Goal: Transaction & Acquisition: Purchase product/service

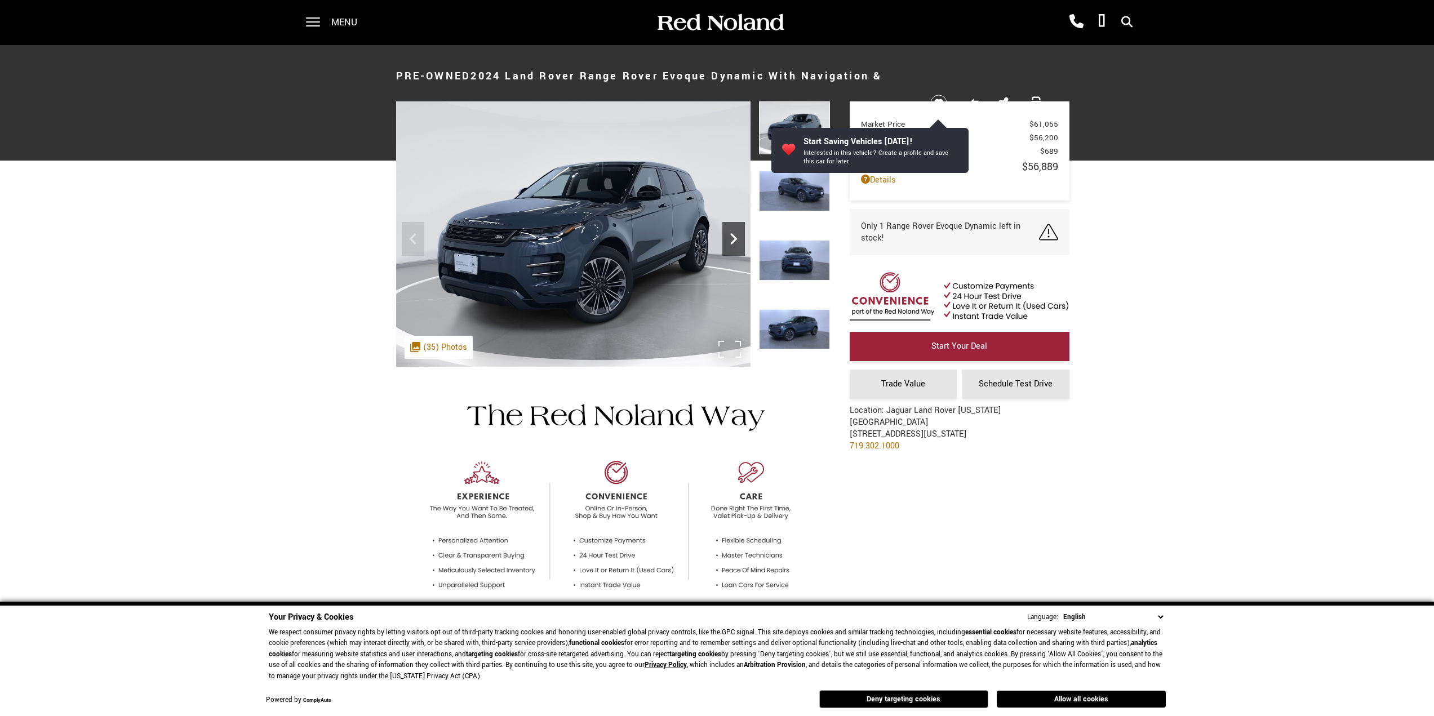
click at [727, 234] on icon "Next" at bounding box center [733, 239] width 23 height 23
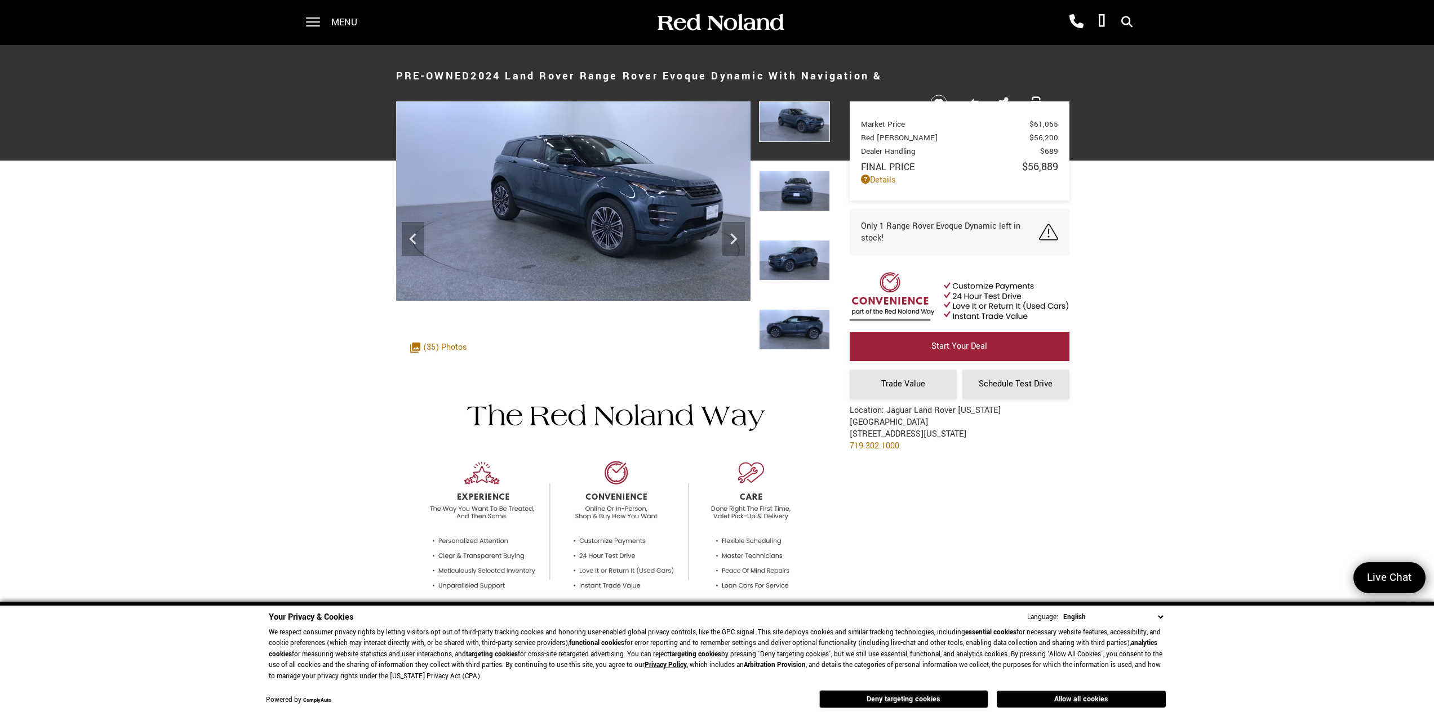
click at [797, 252] on img at bounding box center [794, 260] width 71 height 41
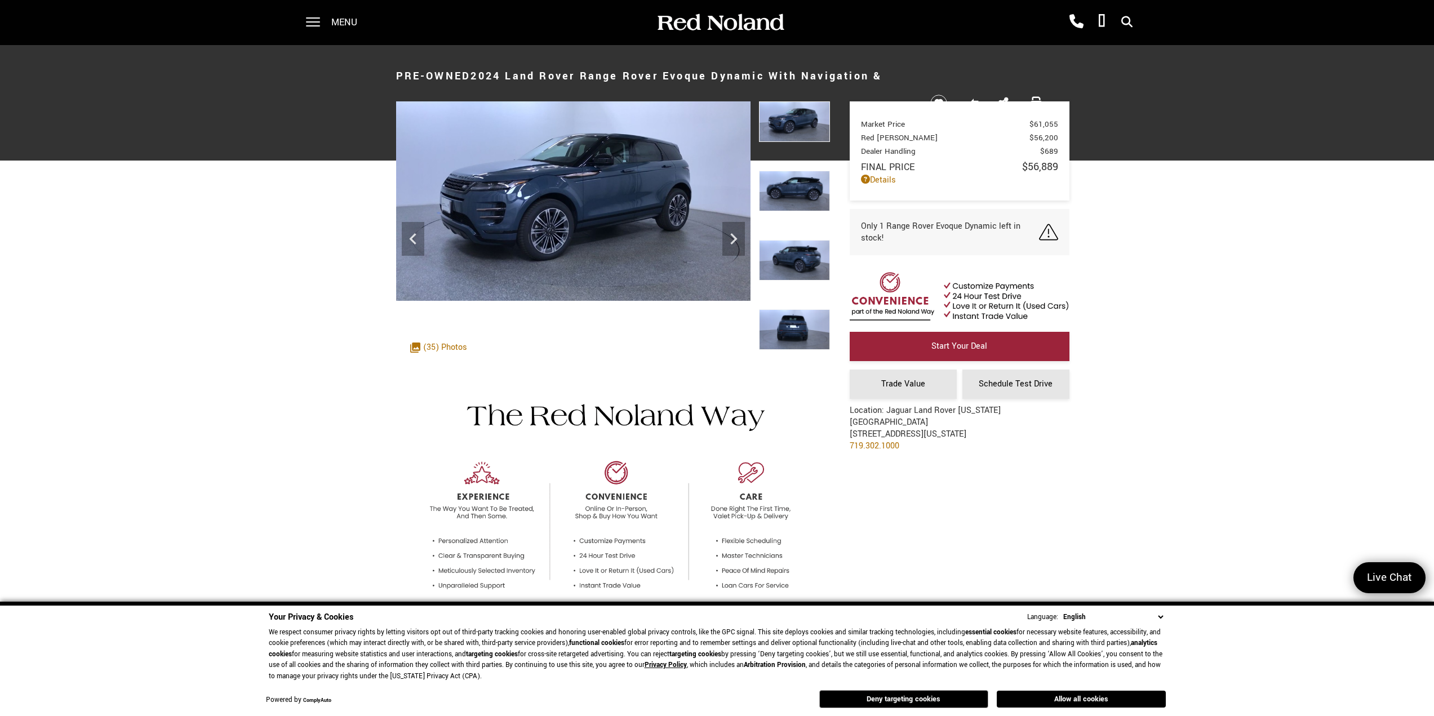
click at [807, 317] on img at bounding box center [794, 329] width 71 height 41
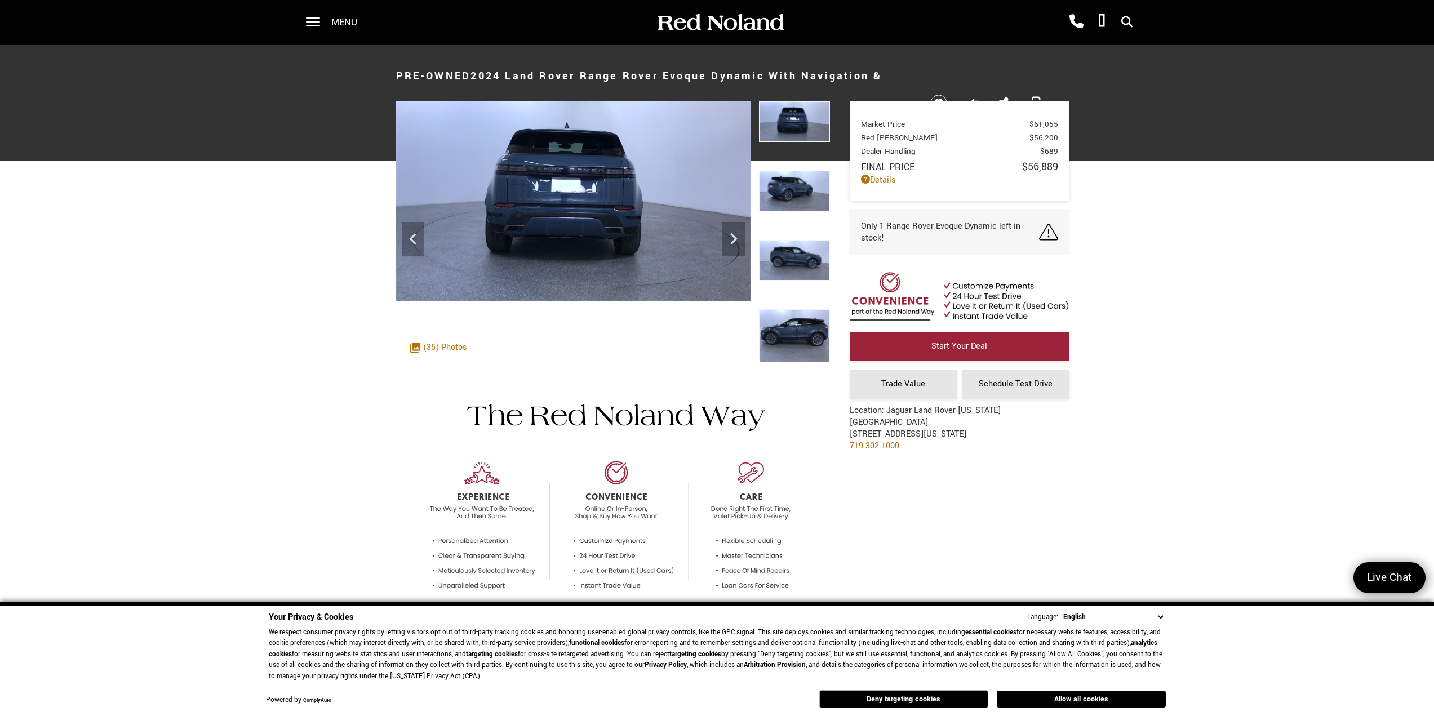
click at [804, 326] on img at bounding box center [794, 336] width 71 height 54
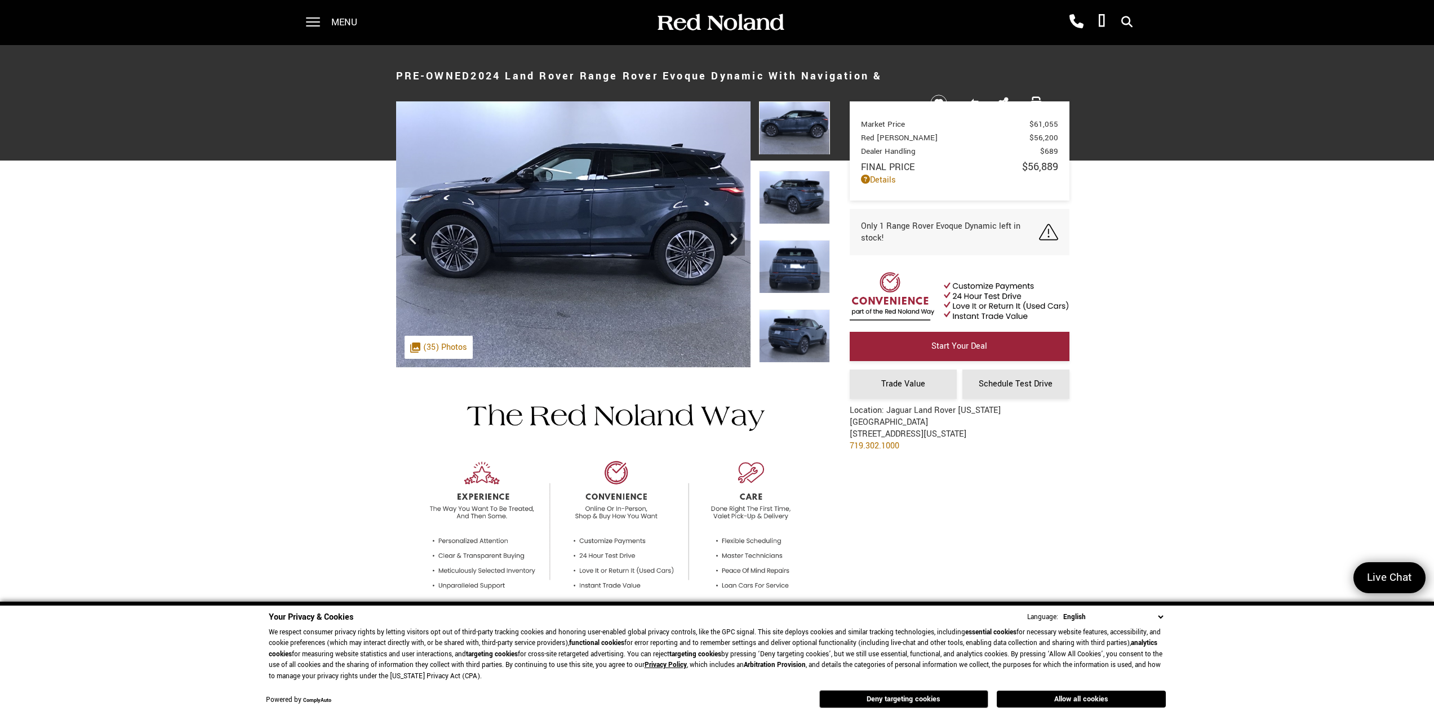
click at [811, 333] on img at bounding box center [794, 336] width 71 height 54
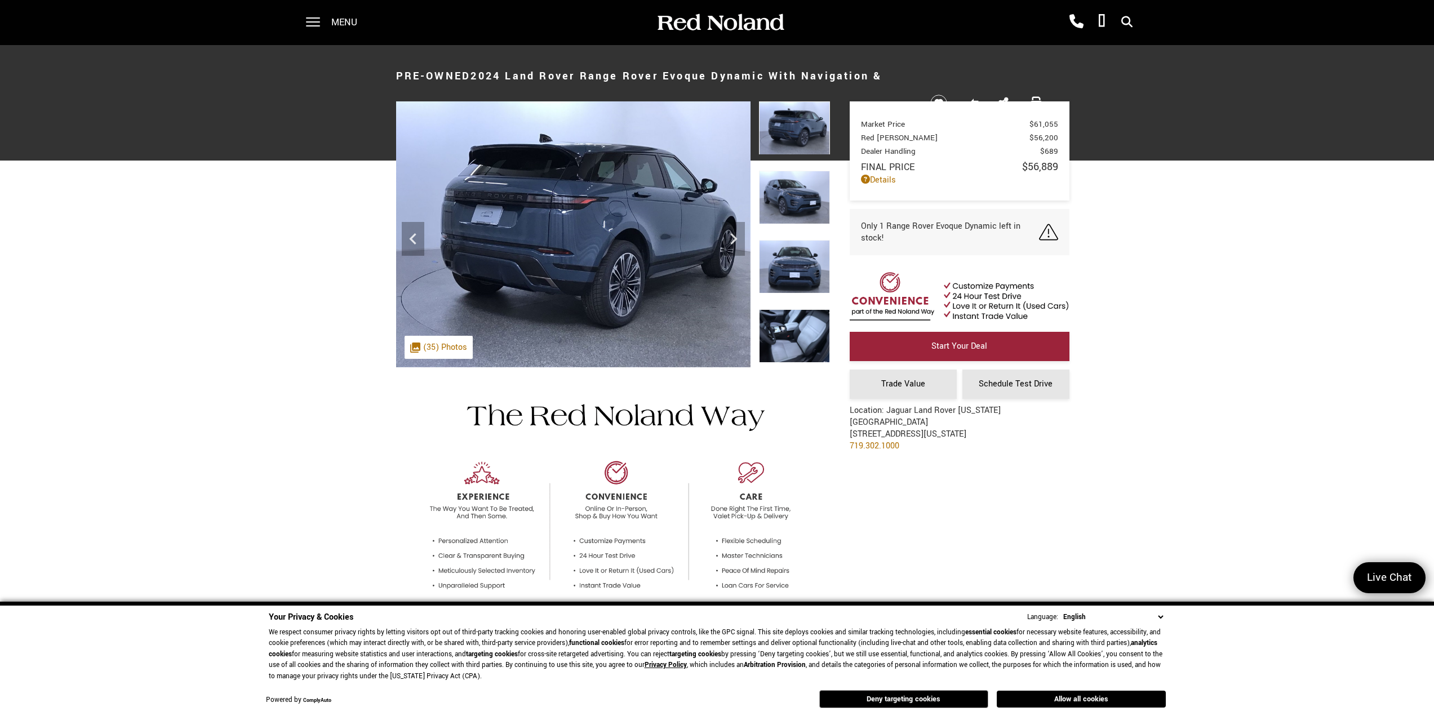
click at [810, 335] on img at bounding box center [794, 336] width 71 height 54
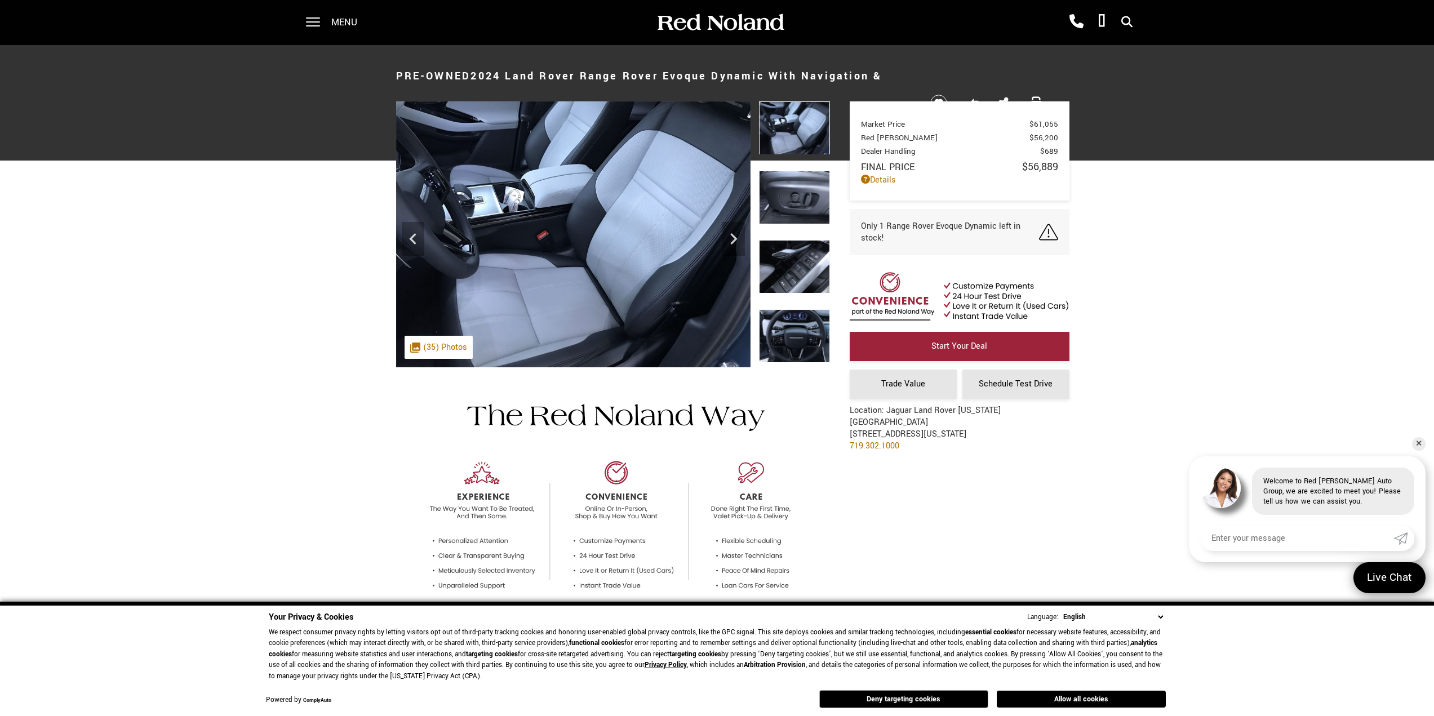
click at [785, 192] on img at bounding box center [794, 198] width 71 height 54
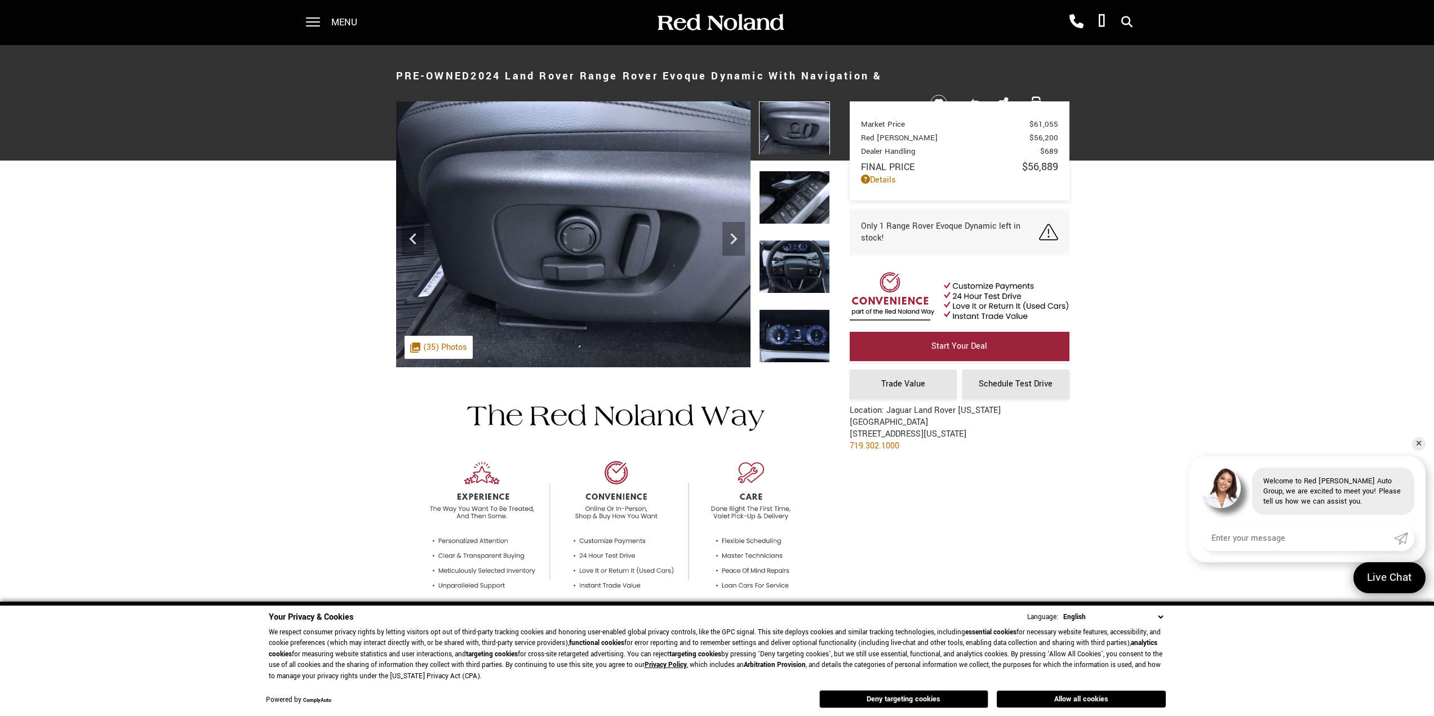
click at [791, 199] on img at bounding box center [794, 198] width 71 height 54
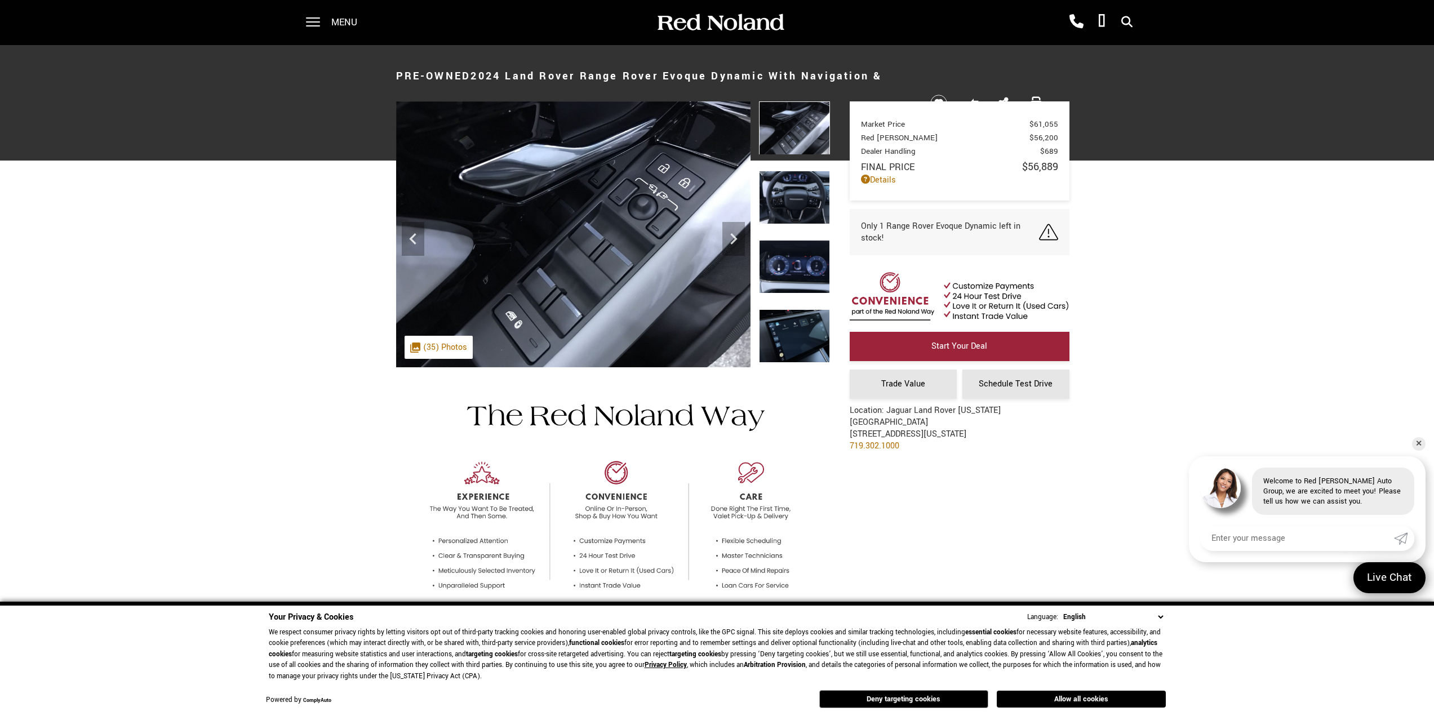
click at [791, 199] on img at bounding box center [794, 198] width 71 height 54
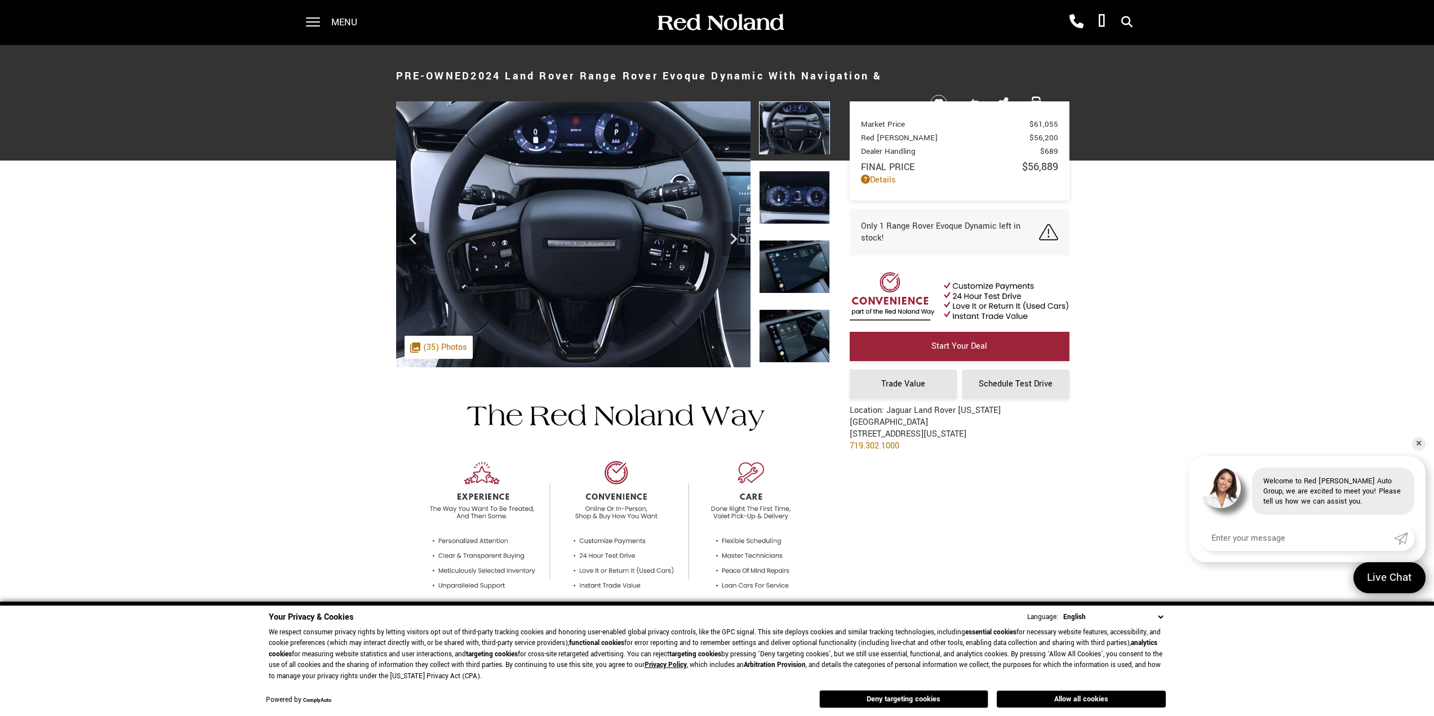
click at [791, 199] on img at bounding box center [794, 198] width 71 height 54
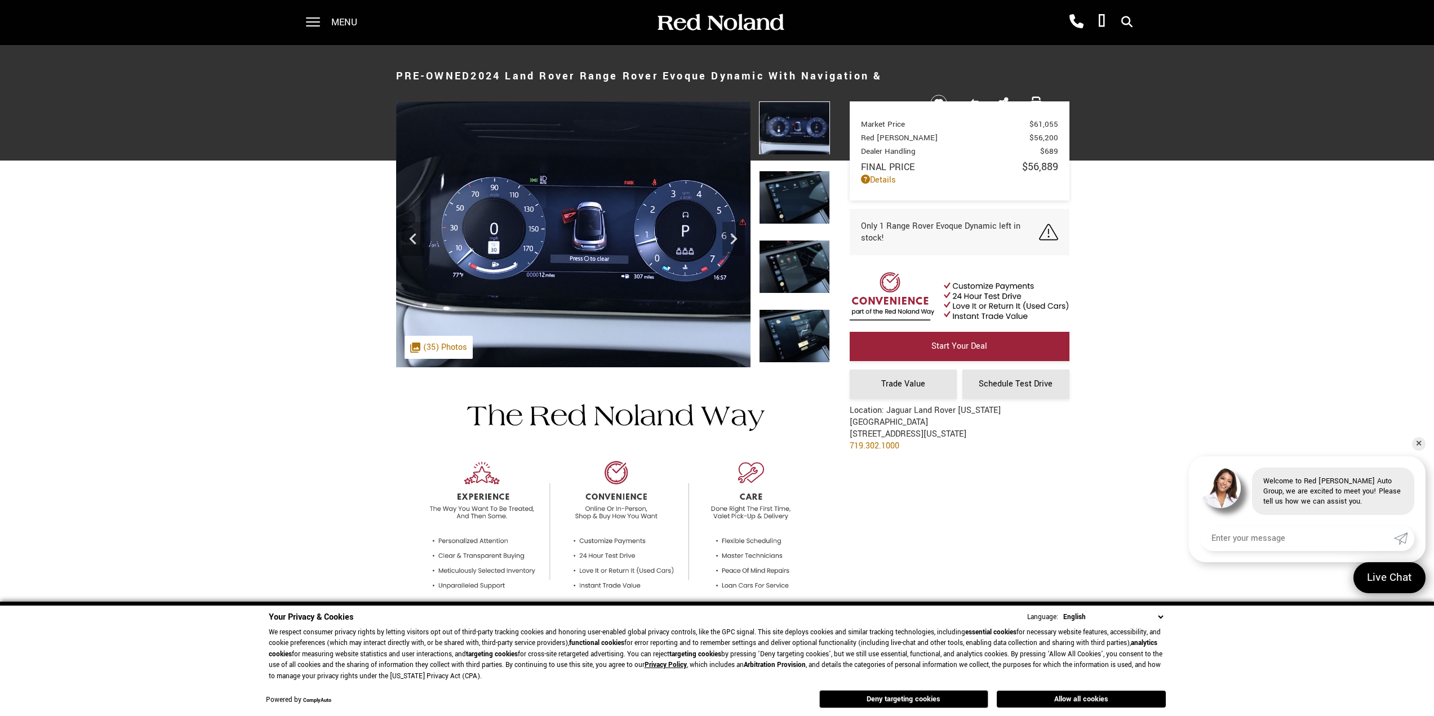
click at [791, 199] on img at bounding box center [794, 198] width 71 height 54
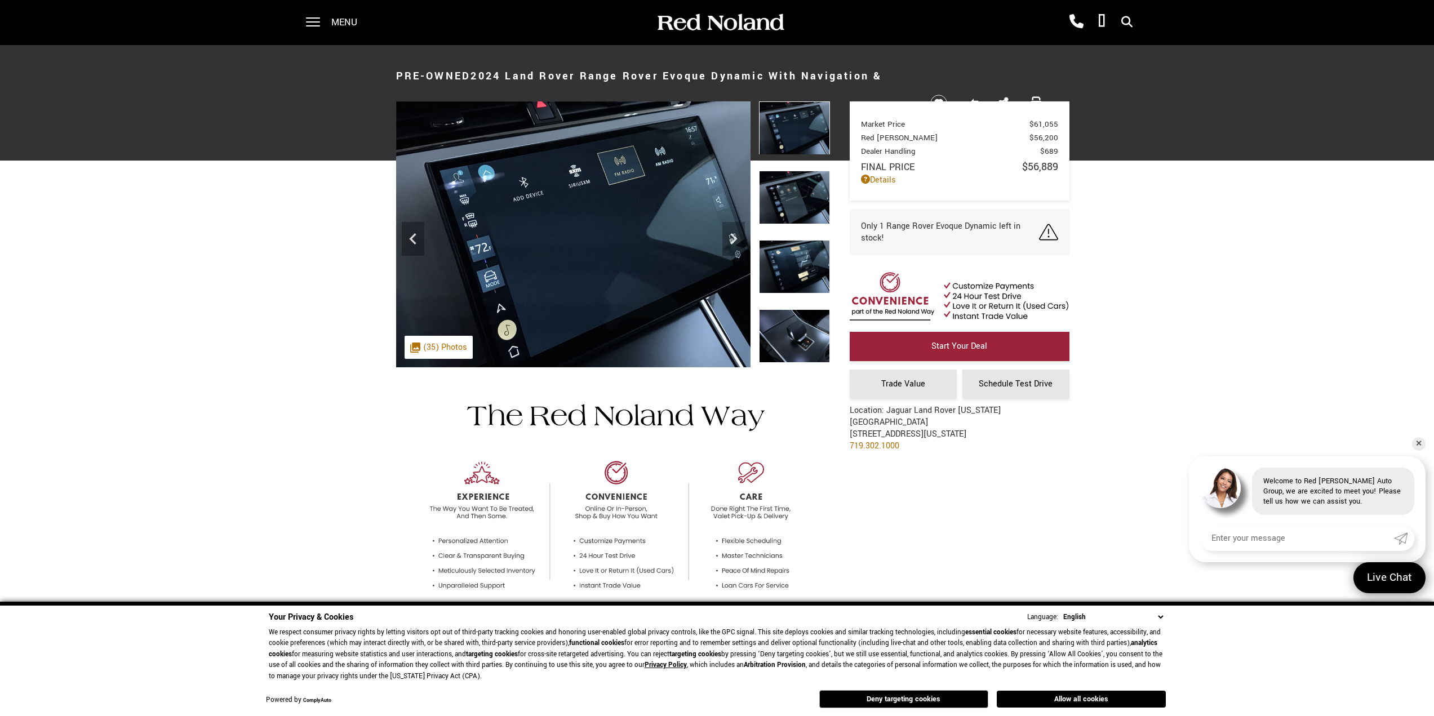
click at [791, 199] on img at bounding box center [794, 198] width 71 height 54
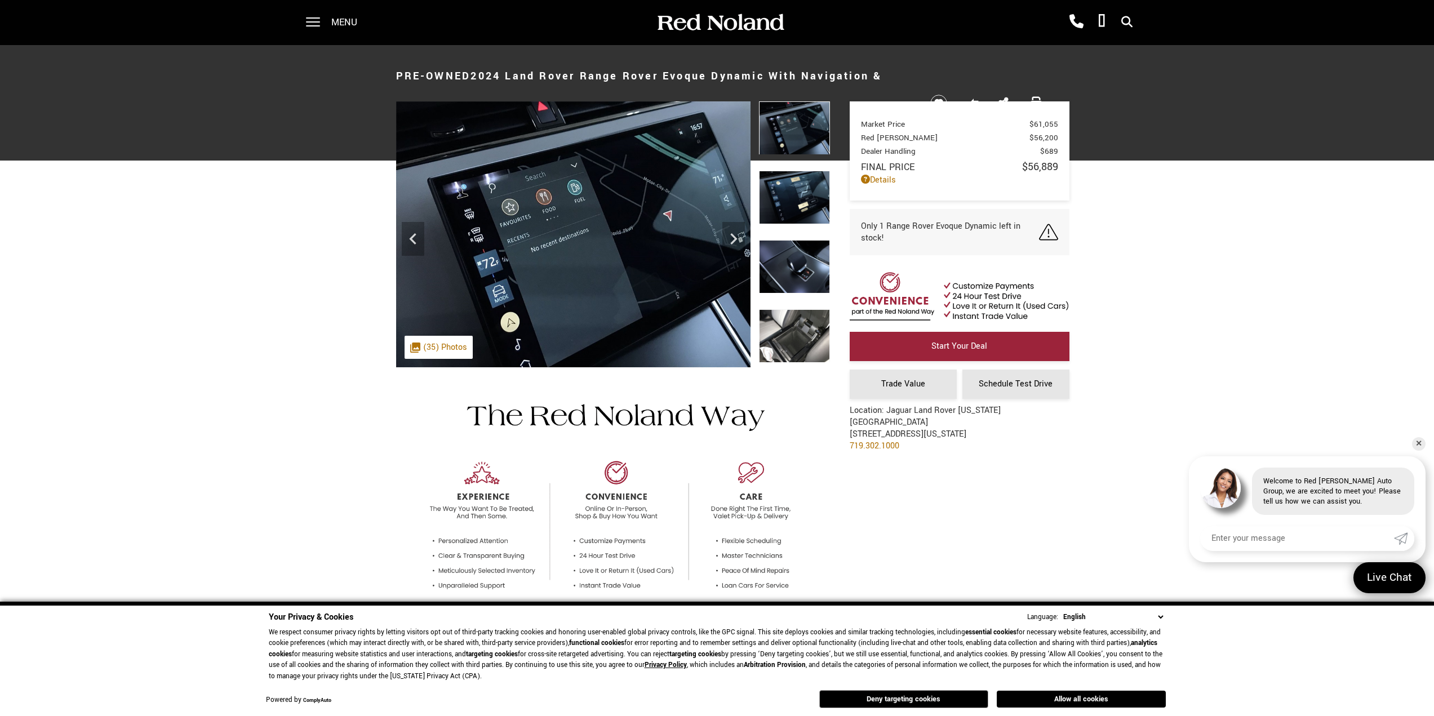
click at [791, 199] on img at bounding box center [794, 198] width 71 height 54
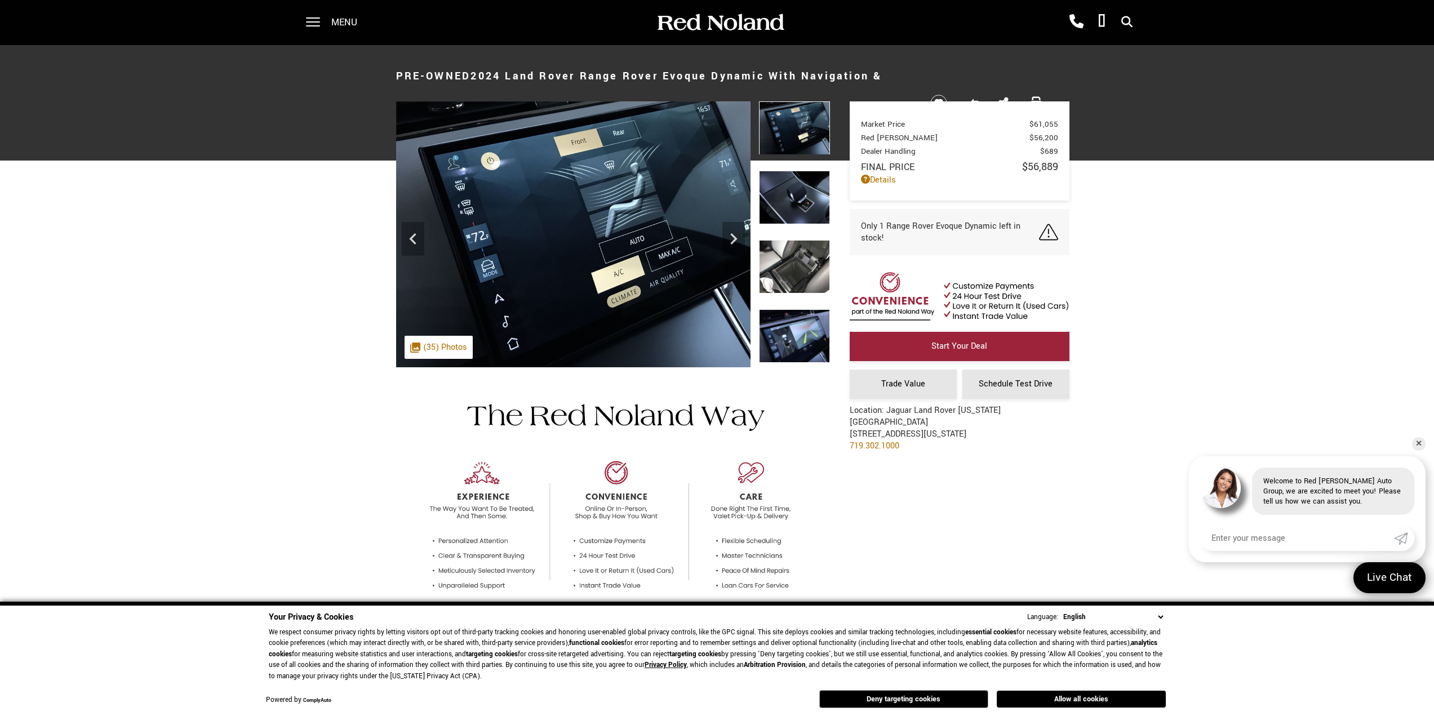
click at [791, 199] on img at bounding box center [794, 198] width 71 height 54
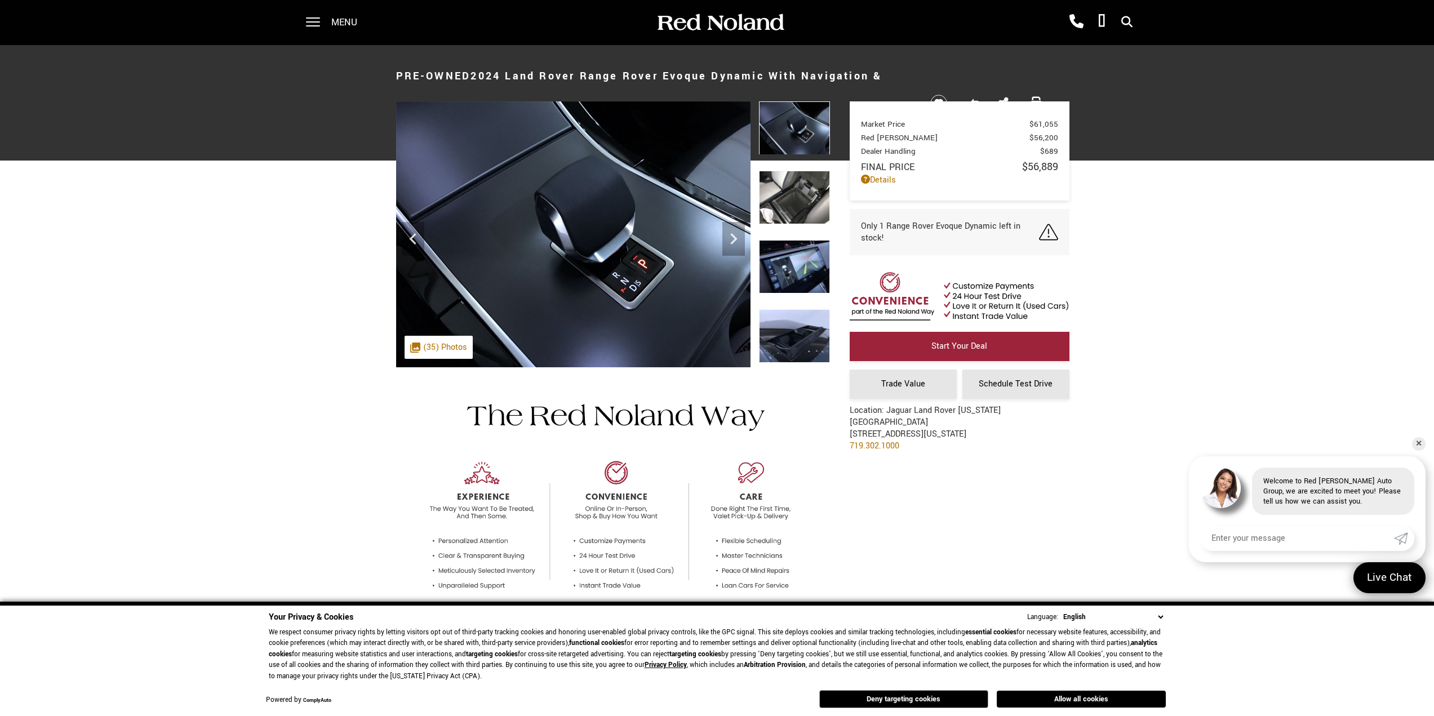
click at [791, 199] on img at bounding box center [794, 198] width 71 height 54
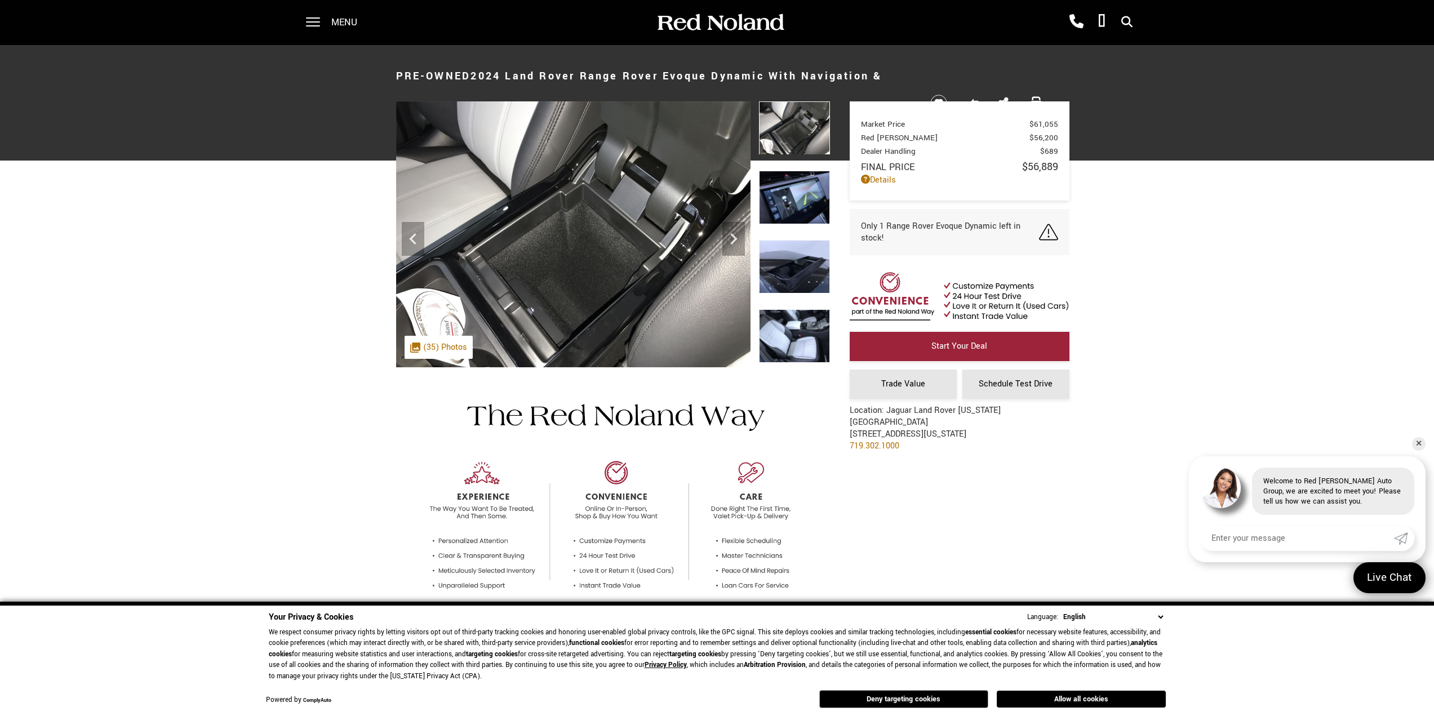
click at [810, 273] on img at bounding box center [794, 267] width 71 height 54
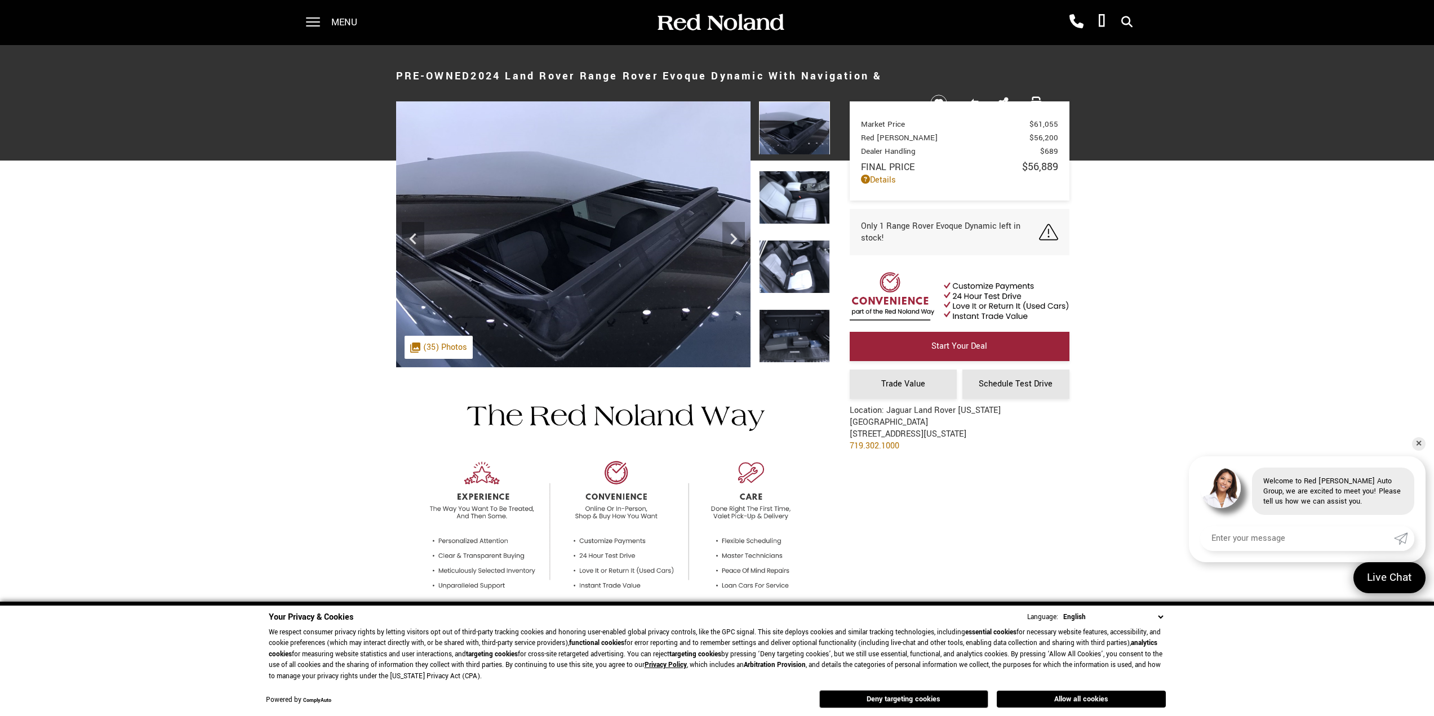
click at [801, 173] on img at bounding box center [794, 198] width 71 height 54
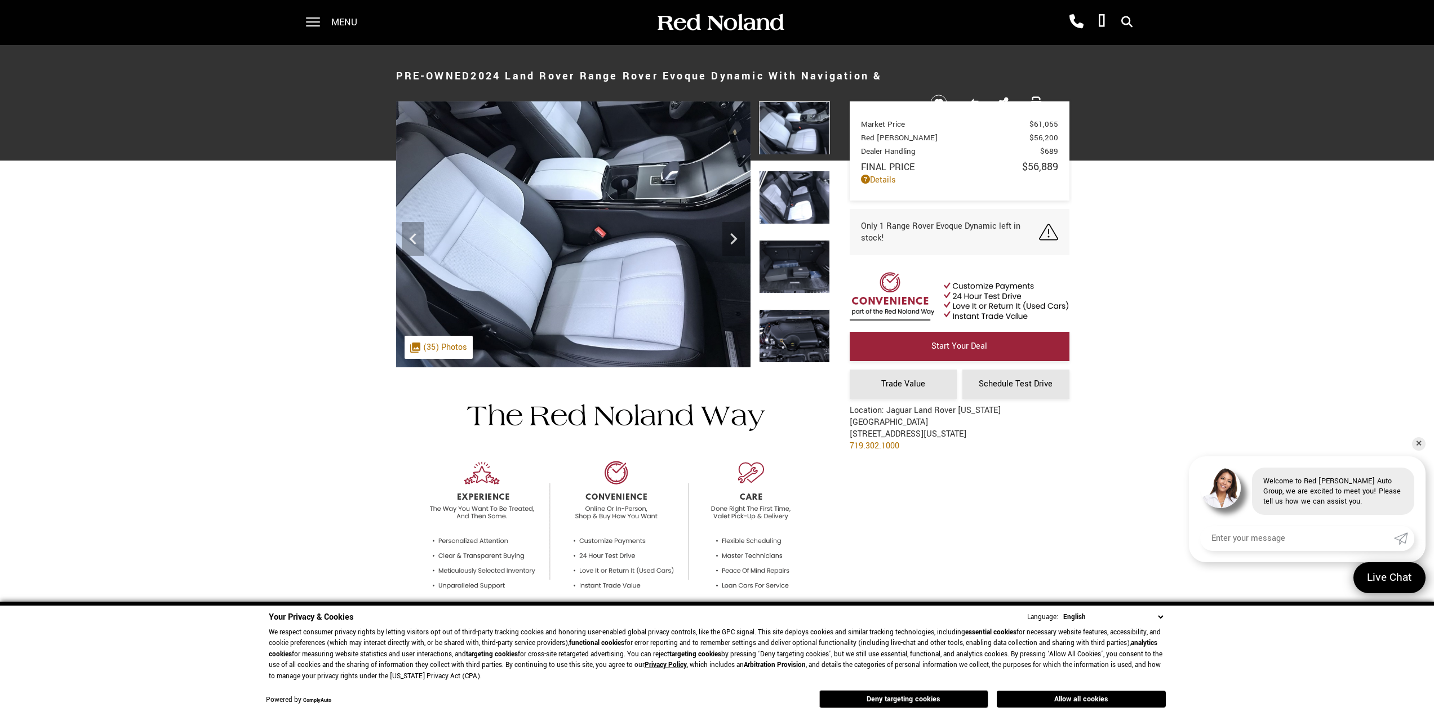
click at [798, 186] on img at bounding box center [794, 198] width 71 height 54
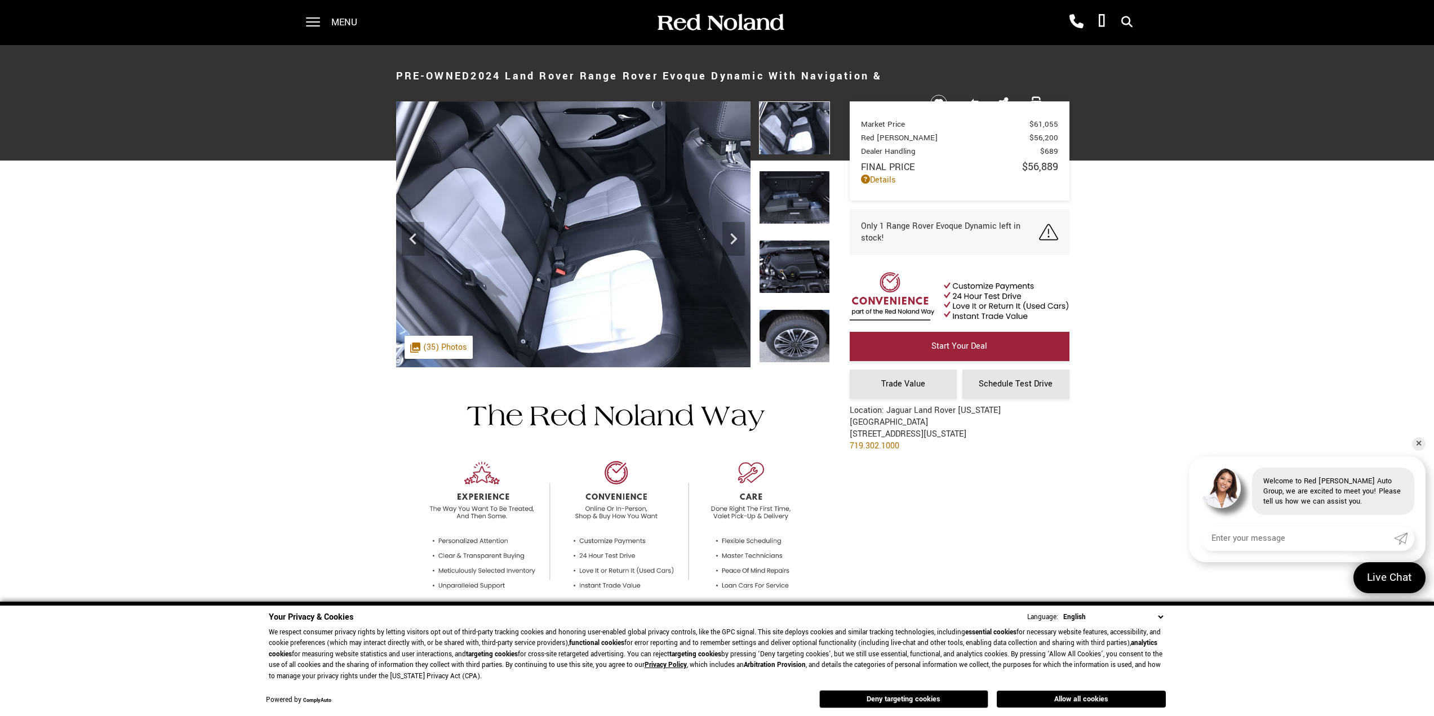
click at [798, 186] on img at bounding box center [794, 198] width 71 height 54
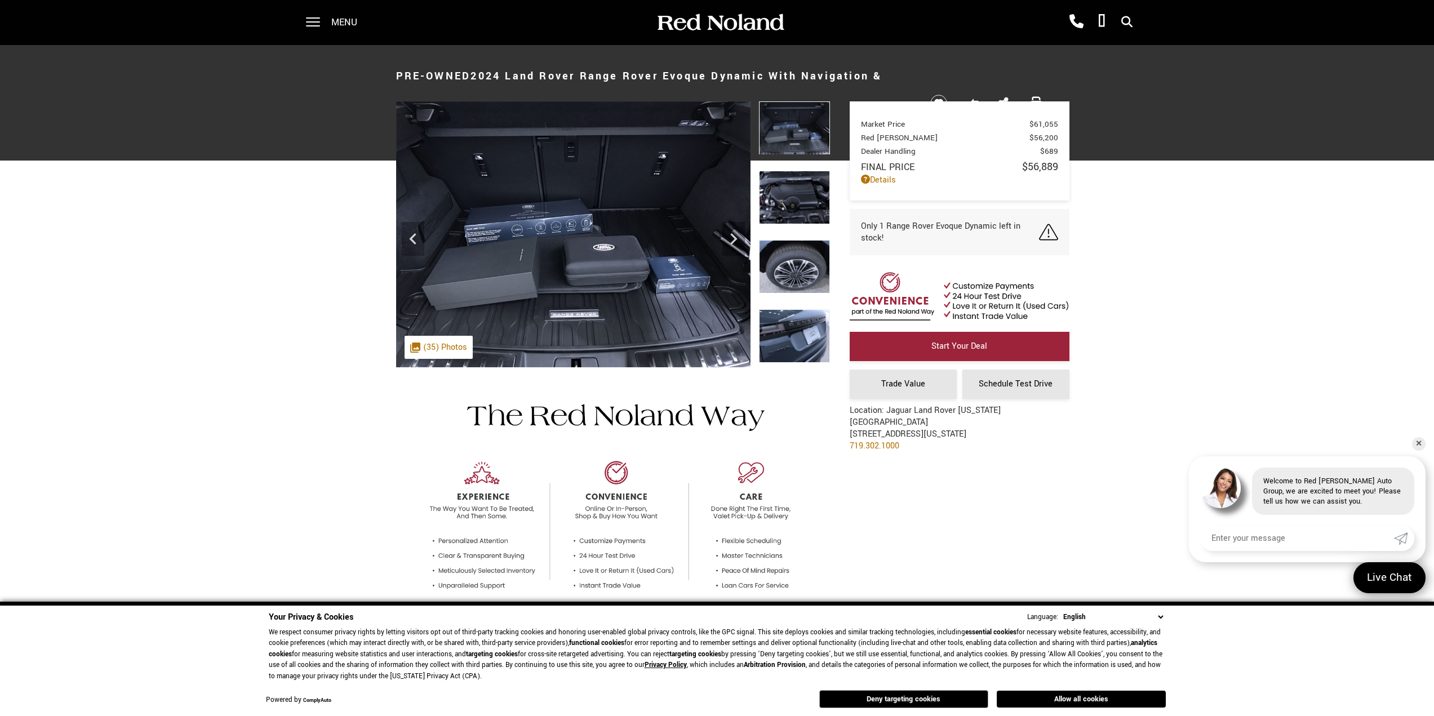
click at [798, 186] on img at bounding box center [794, 198] width 71 height 54
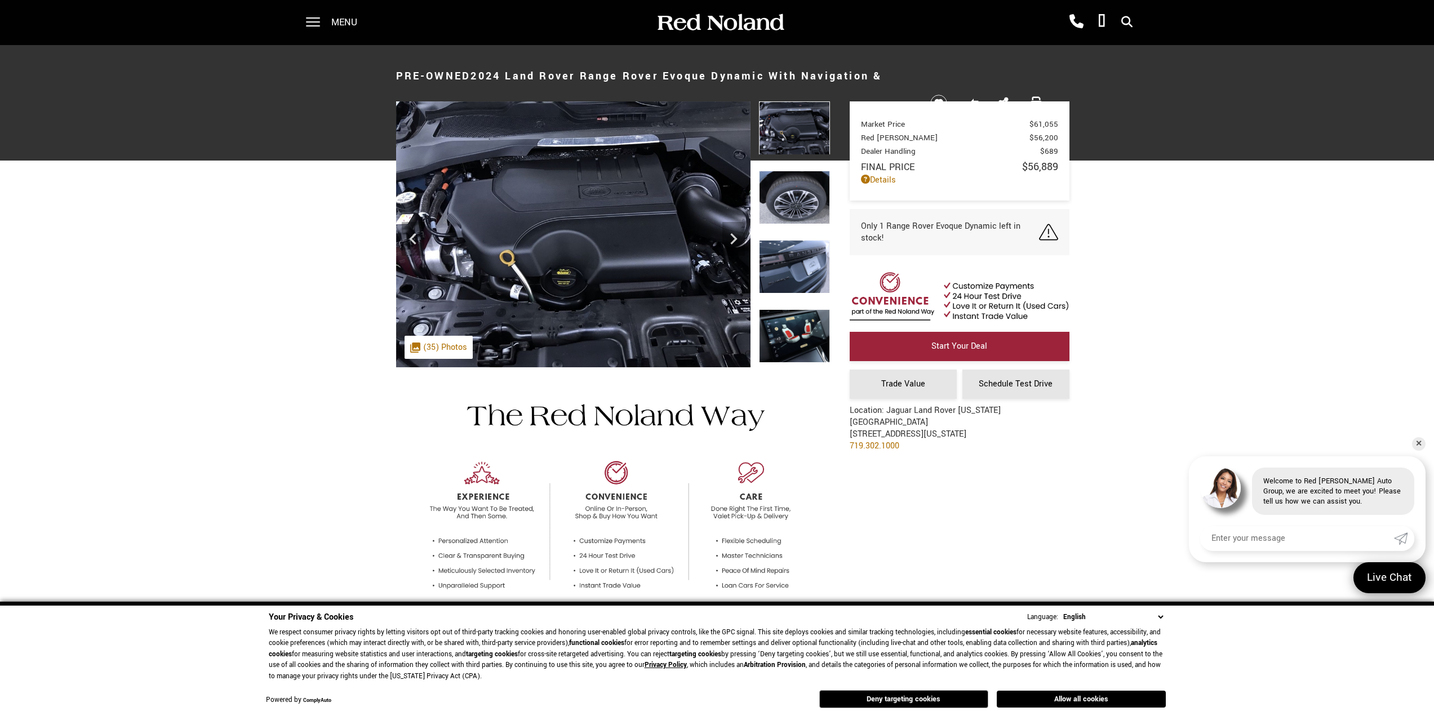
click at [798, 199] on img at bounding box center [794, 198] width 71 height 54
